Goal: Book appointment/travel/reservation

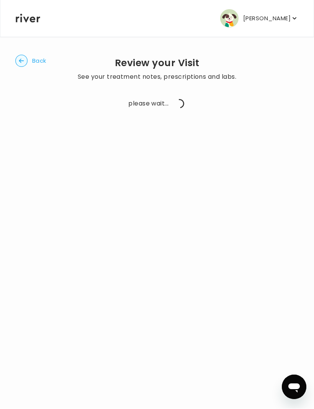
click at [15, 38] on div "Back Review your Visit See your treatment notes, prescriptions and labs. please…" at bounding box center [156, 84] width 283 height 95
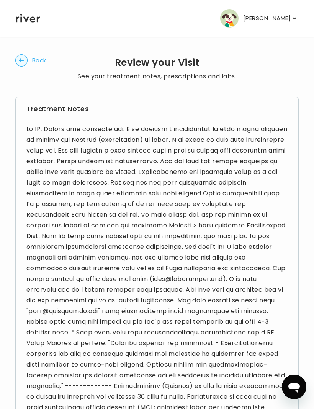
scroll to position [0, 0]
click at [30, 57] on button "Back" at bounding box center [30, 61] width 31 height 12
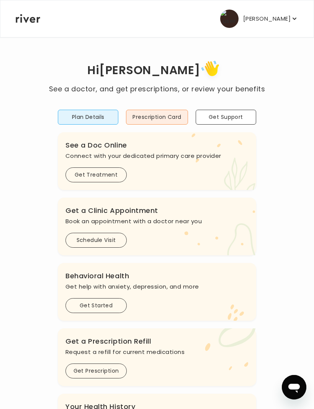
click at [137, 118] on button "Prescription Card" at bounding box center [157, 117] width 62 height 15
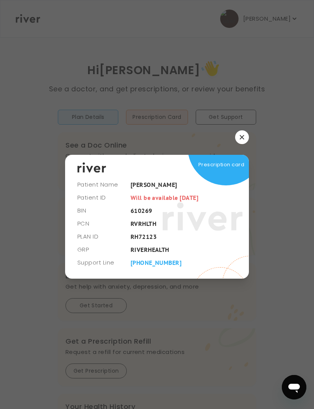
click at [244, 140] on icon "button" at bounding box center [241, 137] width 5 height 5
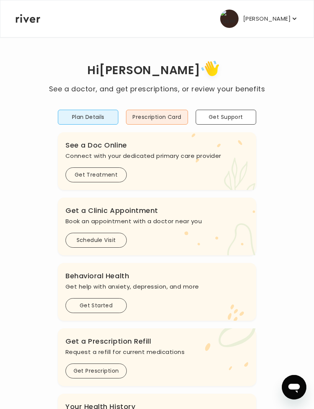
click at [84, 121] on button "Plan Details" at bounding box center [88, 117] width 60 height 15
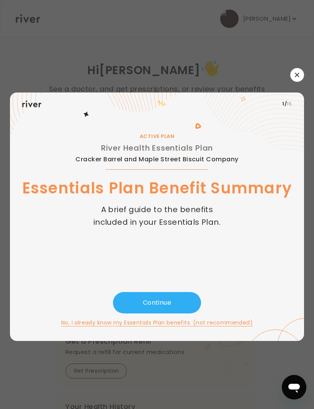
click at [302, 82] on button "button" at bounding box center [297, 75] width 14 height 14
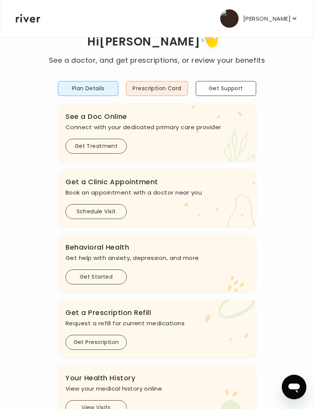
scroll to position [29, 0]
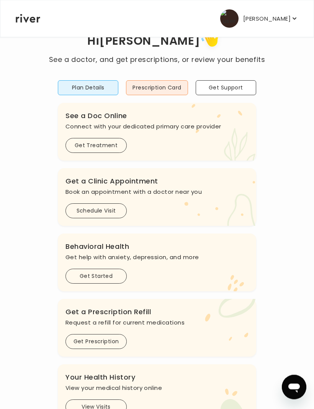
click at [84, 142] on button "Get Treatment" at bounding box center [95, 145] width 61 height 15
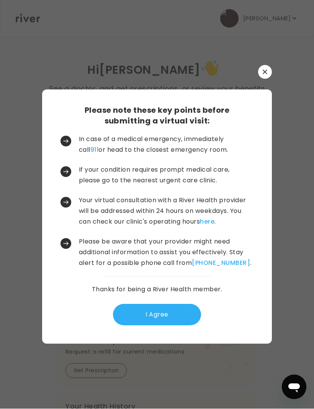
click at [263, 79] on button "button" at bounding box center [265, 72] width 14 height 14
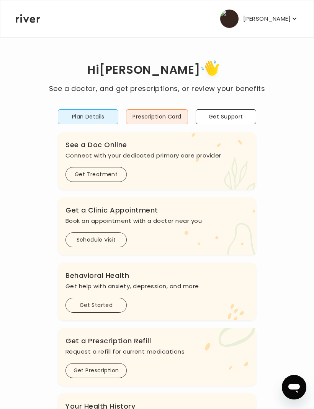
click at [90, 238] on button "Schedule Visit" at bounding box center [95, 239] width 61 height 15
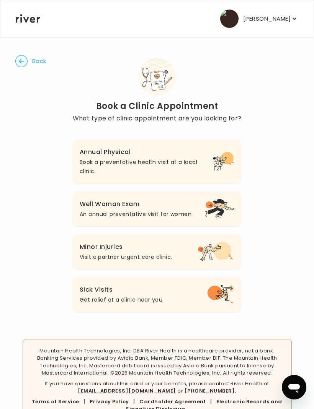
click at [25, 62] on circle "button" at bounding box center [22, 61] width 12 height 12
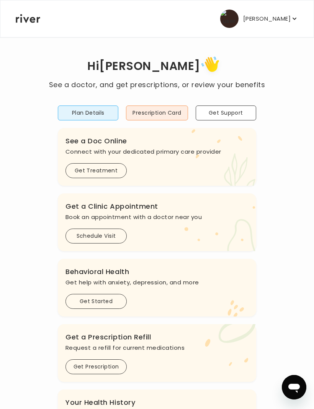
scroll to position [4, 0]
